Goal: Check status: Check status

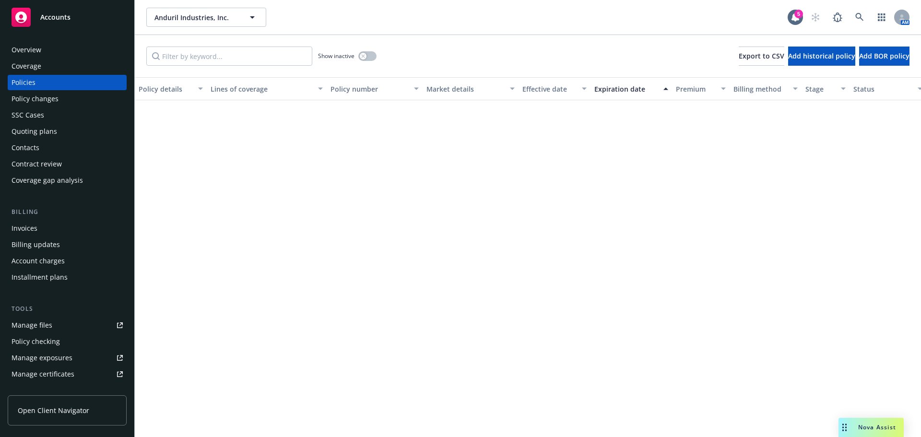
scroll to position [1809, 1]
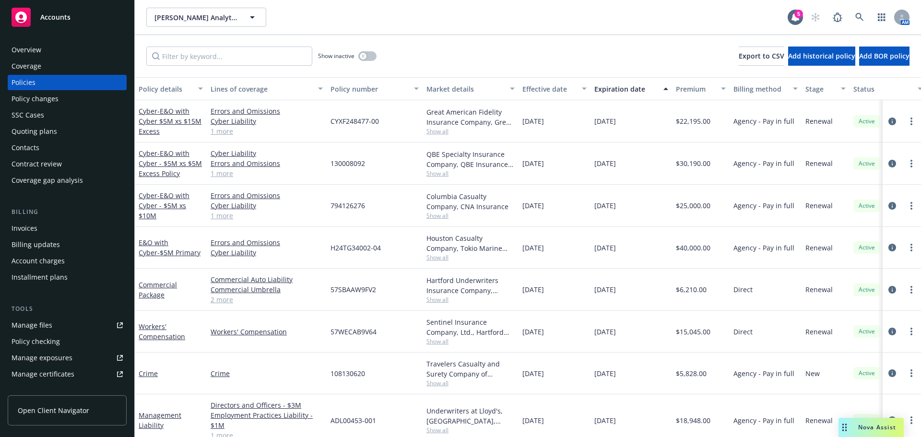
click at [207, 12] on button "[PERSON_NAME] Analytics, Inc." at bounding box center [206, 17] width 120 height 19
drag, startPoint x: 215, startPoint y: 21, endPoint x: 106, endPoint y: 28, distance: 109.1
click at [114, 22] on div "Accounts Overview Coverage Policies Policy changes SSC Cases Quoting plans Cont…" at bounding box center [460, 218] width 921 height 437
drag, startPoint x: 205, startPoint y: 18, endPoint x: -47, endPoint y: 12, distance: 252.3
click at [0, 12] on html "Accounts Overview Coverage Policies Policy changes SSC Cases Quoting plans Cont…" at bounding box center [460, 218] width 921 height 437
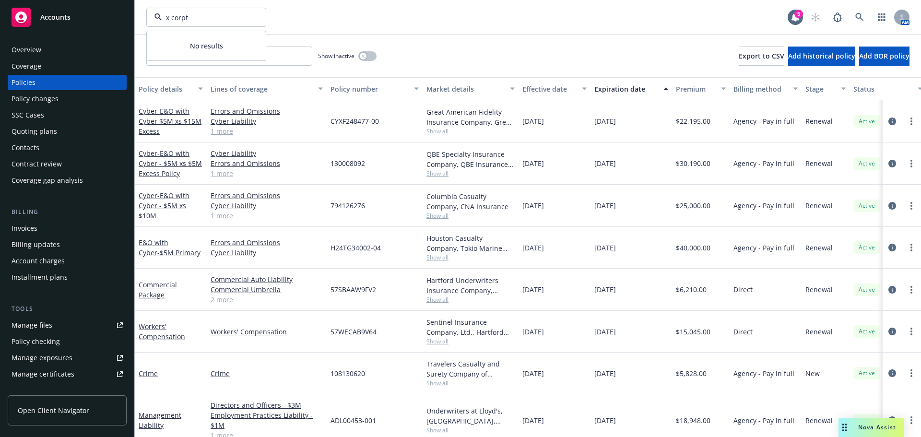
type input "x corp"
click at [157, 48] on div "X Holdings Corp X Corp" at bounding box center [182, 49] width 55 height 20
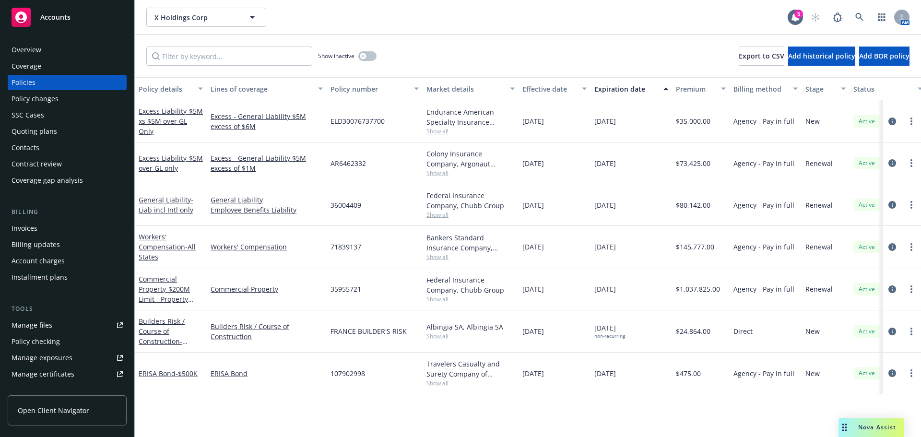
click at [56, 258] on div "Account charges" at bounding box center [38, 260] width 53 height 15
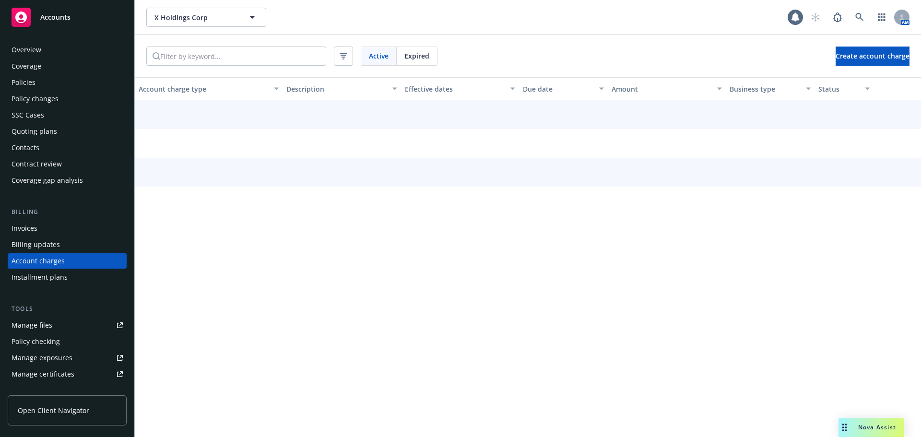
scroll to position [27, 0]
